Goal: Information Seeking & Learning: Learn about a topic

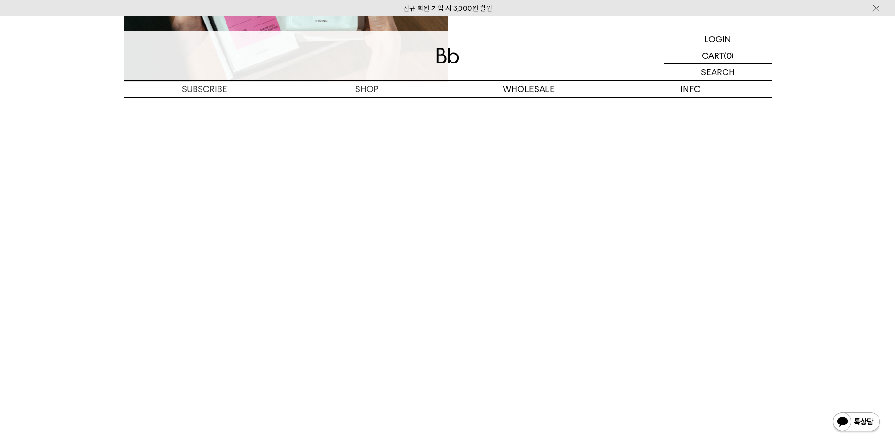
scroll to position [1739, 0]
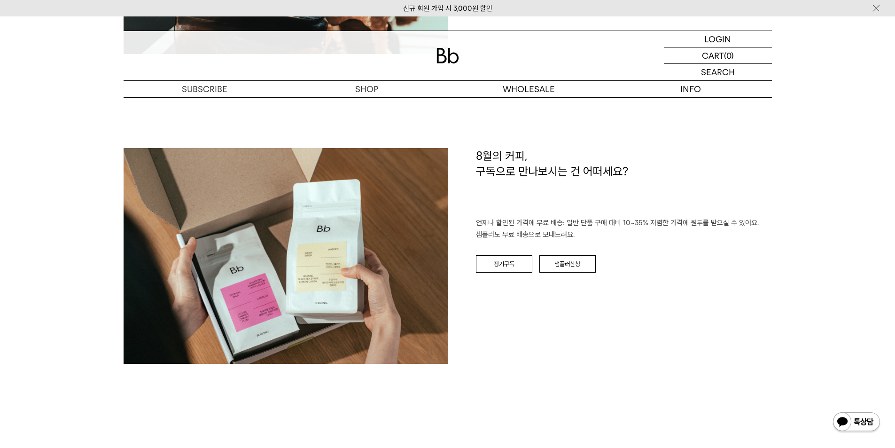
click at [435, 59] on div at bounding box center [448, 55] width 648 height 49
click at [452, 50] on img at bounding box center [448, 56] width 23 height 16
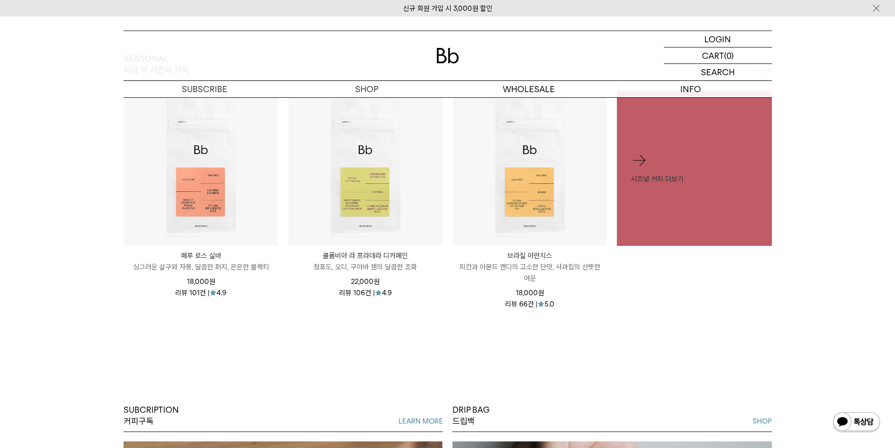
scroll to position [470, 0]
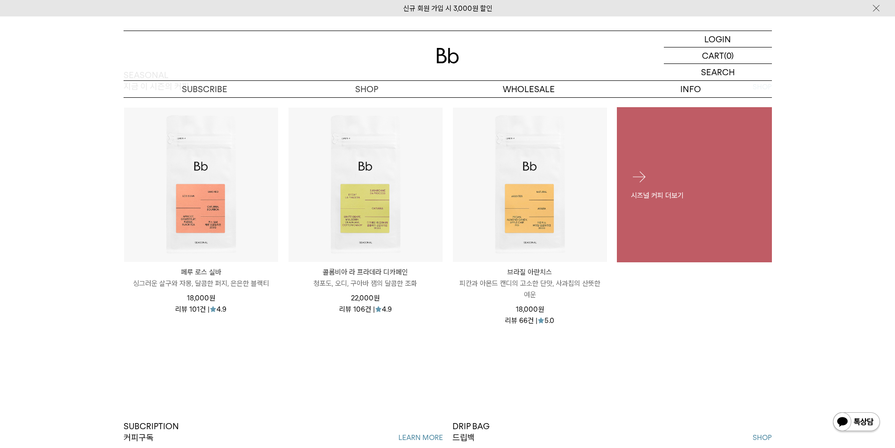
click at [702, 206] on div "시즈널 커피 더보기" at bounding box center [694, 184] width 155 height 61
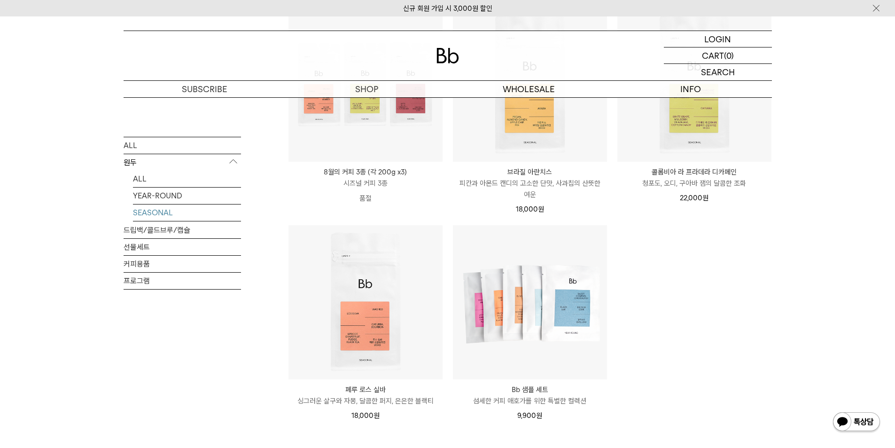
scroll to position [94, 0]
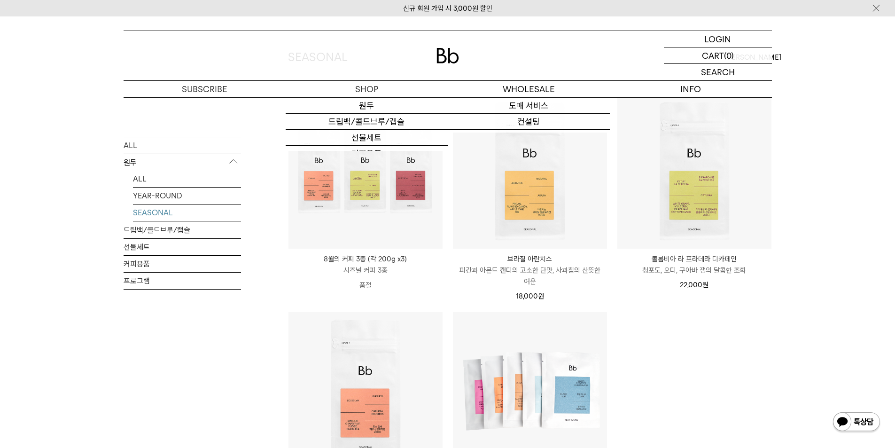
click at [452, 57] on img at bounding box center [448, 56] width 23 height 16
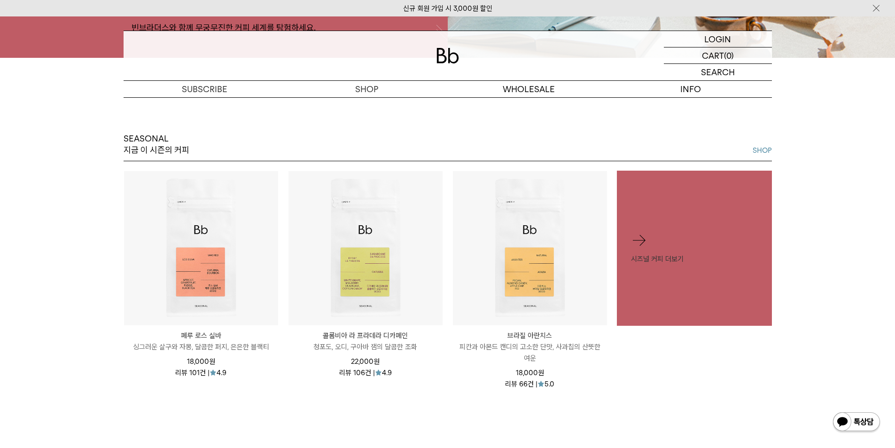
scroll to position [423, 0]
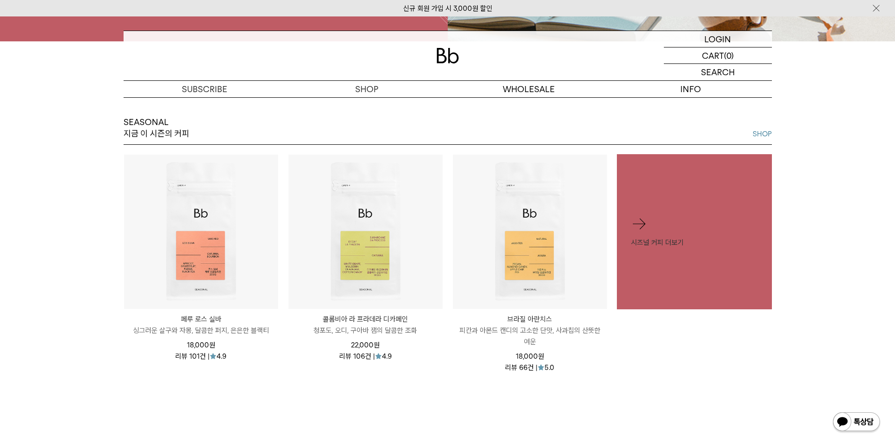
click at [448, 53] on img at bounding box center [448, 56] width 23 height 16
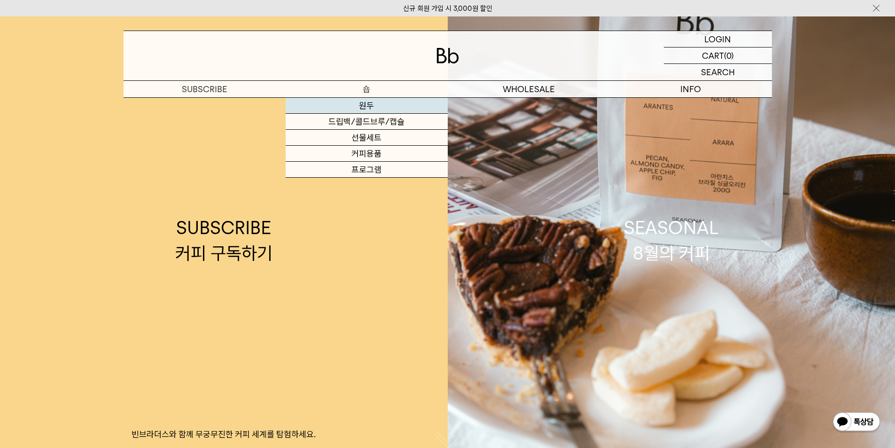
click at [369, 103] on link "원두" at bounding box center [367, 106] width 162 height 16
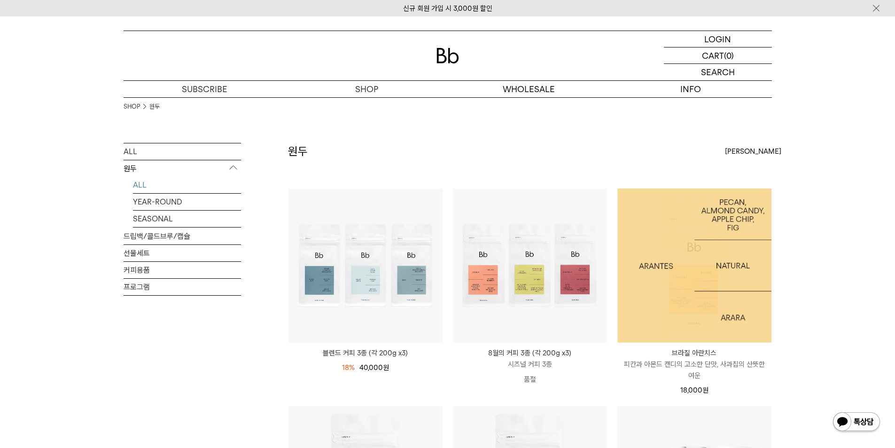
click at [729, 267] on img at bounding box center [694, 265] width 154 height 154
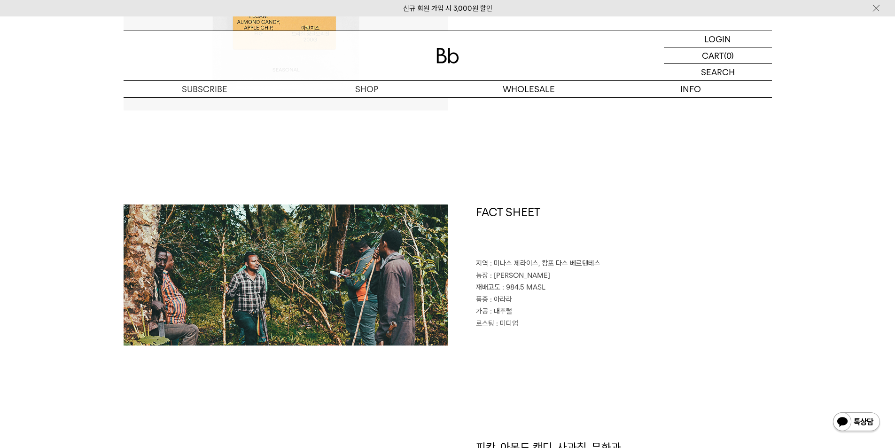
scroll to position [423, 0]
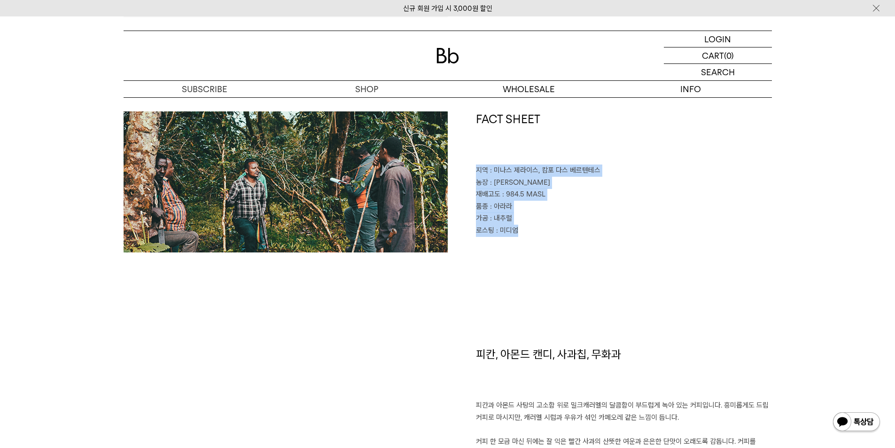
drag, startPoint x: 531, startPoint y: 234, endPoint x: 470, endPoint y: 172, distance: 87.1
click at [470, 172] on div "FACT SHEET 지역 : 미나스 제라이스, 캄포 다스 베르텐테스 농장 : 파젠다 아란치스 재배고도 : 984.5 MASL 품종 : 아라라 …" at bounding box center [610, 181] width 324 height 141
copy div "지역 : 미나스 제라이스, 캄포 다스 베르텐테스 농장 : 파젠다 아란치스 재배고도 : 984.5 MASL 품종 : 아라라 가공 : 내추럴 로스…"
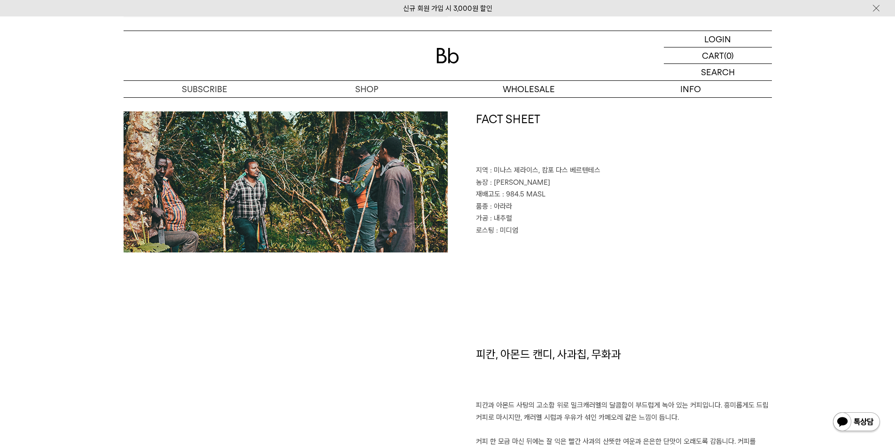
click at [578, 369] on h1 "피칸, 아몬드 캔디, 사과칩, 무화과" at bounding box center [624, 373] width 296 height 54
click at [586, 358] on h1 "피칸, 아몬드 캔디, 사과칩, 무화과" at bounding box center [624, 373] width 296 height 54
copy div "피칸, 아몬드 캔디, 사과칩, 무화과"
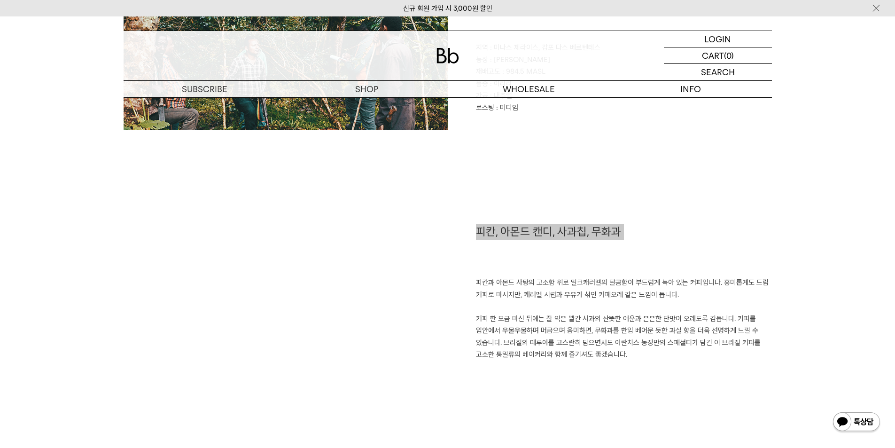
scroll to position [611, 0]
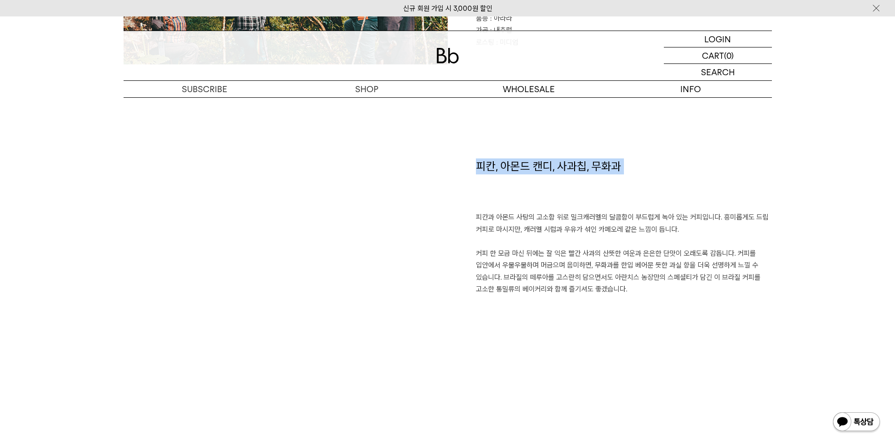
drag, startPoint x: 633, startPoint y: 281, endPoint x: 474, endPoint y: 221, distance: 170.3
click at [474, 221] on div "피칸, 아몬드 캔디, 사과칩, 무화과 피칸과 아몬드 사탕의 고소함 위로 밀크캐러멜의 달콤함이 부드럽게 녹아 있는 커피입니다. 흥미롭게도 드립 …" at bounding box center [610, 279] width 324 height 243
copy p "피칸과 아몬드 사탕의 고소함 위로 밀크캐러멜의 달콤함이 부드럽게 녹아 있는 커피입니다. 흥미롭게도 드립 커피로 마시지만, 캐러멜 시럽과 우유가…"
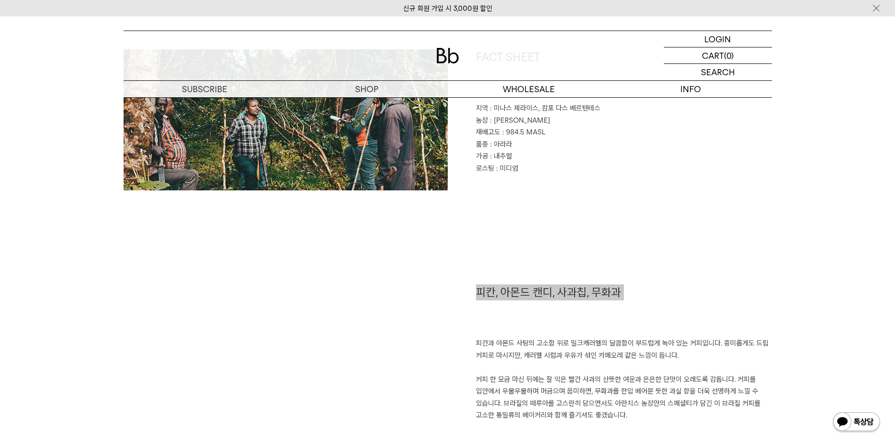
scroll to position [423, 0]
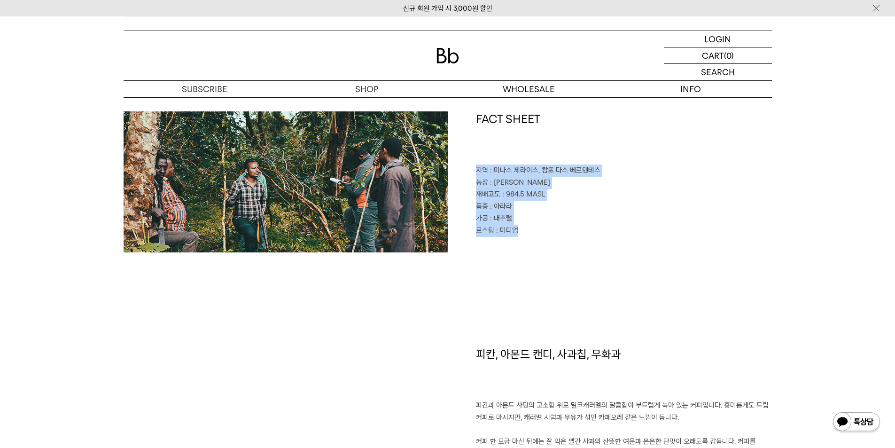
drag, startPoint x: 537, startPoint y: 252, endPoint x: 469, endPoint y: 166, distance: 109.4
click at [469, 166] on div "FACT SHEET 지역 : 미나스 제라이스, 캄포 다스 베르텐테스 농장 : 파젠다 아란치스 재배고도 : 984.5 MASL 품종 : 아라라 …" at bounding box center [448, 228] width 648 height 235
copy div "지역 : 미나스 제라이스, 캄포 다스 베르텐테스 농장 : 파젠다 아란치스 재배고도 : 984.5 MASL 품종 : 아라라 가공 : 내추럴 로스…"
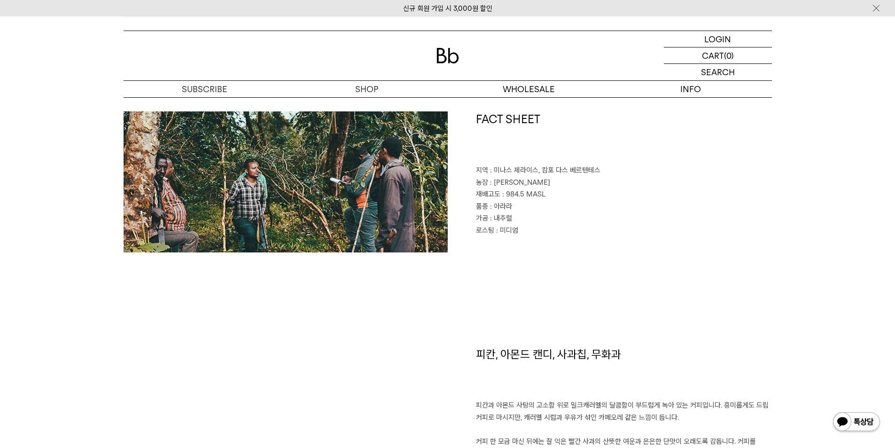
click at [546, 356] on h1 "피칸, 아몬드 캔디, 사과칩, 무화과" at bounding box center [624, 373] width 296 height 54
copy div "피칸, 아몬드 캔디, 사과칩, 무화과"
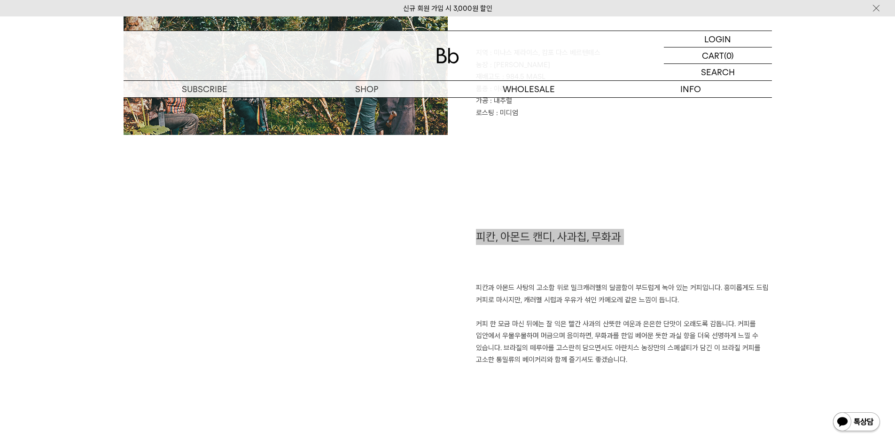
scroll to position [611, 0]
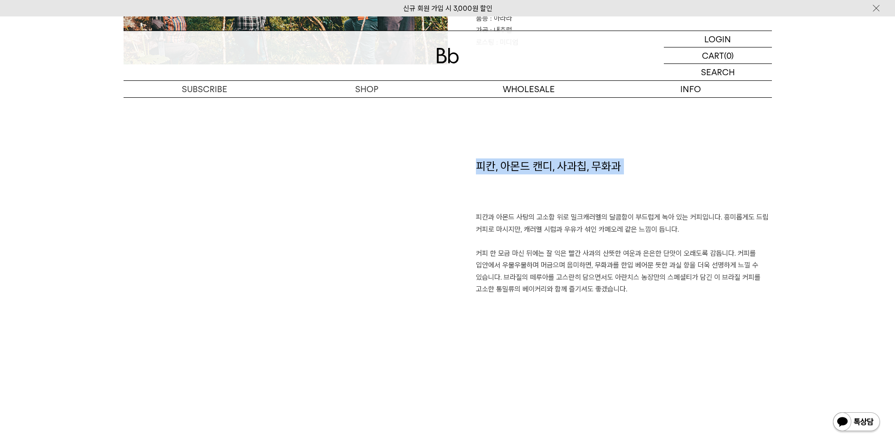
drag, startPoint x: 640, startPoint y: 288, endPoint x: 470, endPoint y: 217, distance: 183.4
click at [469, 216] on div "피칸, 아몬드 캔디, 사과칩, 무화과 피칸과 아몬드 사탕의 고소함 위로 밀크캐러멜의 달콤함이 부드럽게 녹아 있는 커피입니다. 흥미롭게도 드립 …" at bounding box center [610, 279] width 324 height 243
copy p "피칸과 아몬드 사탕의 고소함 위로 밀크캐러멜의 달콤함이 부드럽게 녹아 있는 커피입니다. 흥미롭게도 드립 커피로 마시지만, 캐러멜 시럽과 우유가…"
click at [576, 156] on div "FACT SHEET 지역 : 미나스 제라이스, 캄포 다스 베르텐테스 농장 : 파젠다 아란치스 재배고도 : 984.5 MASL 품종 : 아라라 …" at bounding box center [448, 40] width 648 height 235
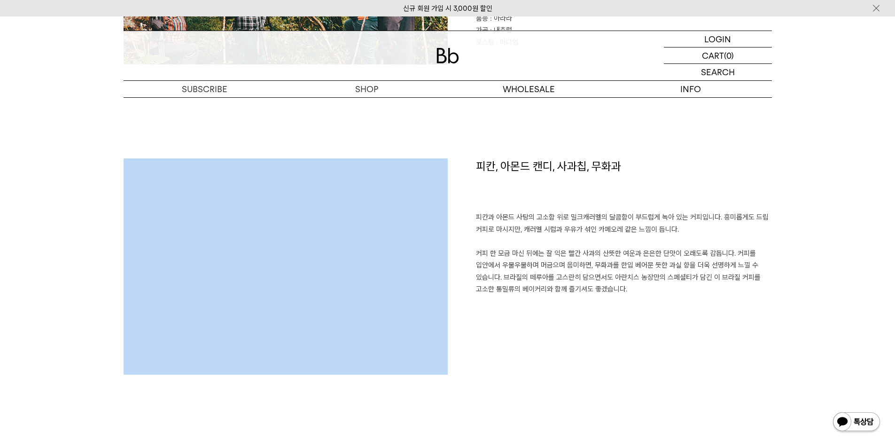
click at [576, 156] on div "FACT SHEET 지역 : 미나스 제라이스, 캄포 다스 베르텐테스 농장 : 파젠다 아란치스 재배고도 : 984.5 MASL 품종 : 아라라 …" at bounding box center [448, 40] width 648 height 235
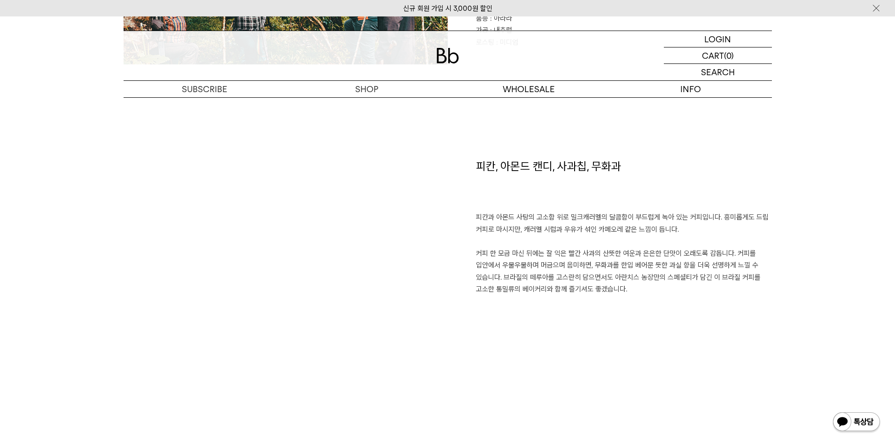
click at [574, 160] on h1 "피칸, 아몬드 캔디, 사과칩, 무화과" at bounding box center [624, 185] width 296 height 54
copy div "피칸, 아몬드 캔디, 사과칩, 무화과"
